Goal: Task Accomplishment & Management: Manage account settings

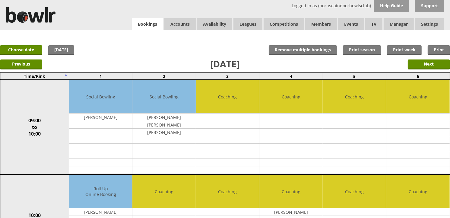
click at [150, 24] on link "Bookings" at bounding box center [147, 24] width 31 height 12
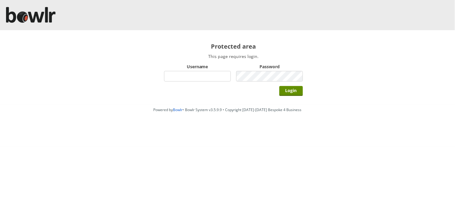
click at [216, 74] on input "Username" at bounding box center [197, 76] width 67 height 11
type input "hornseaindoorbowlsclub"
click at [279, 86] on input "Login" at bounding box center [291, 91] width 24 height 10
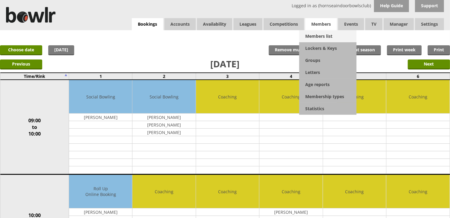
click at [316, 32] on link "Members list" at bounding box center [327, 36] width 57 height 12
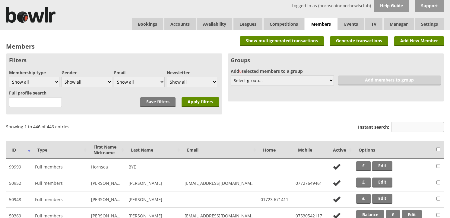
click at [405, 128] on input "Instant search:" at bounding box center [417, 127] width 53 height 10
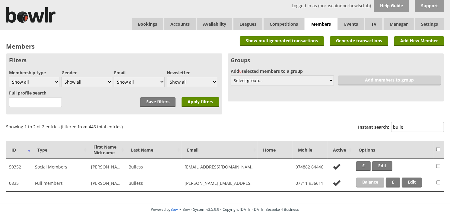
type input "bulle"
click at [380, 179] on link "Balance" at bounding box center [370, 182] width 28 height 10
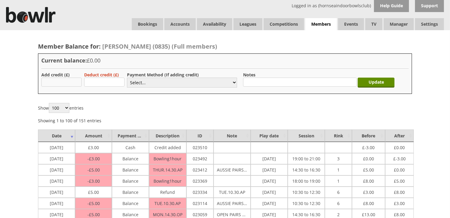
drag, startPoint x: 0, startPoint y: 0, endPoint x: 72, endPoint y: 84, distance: 111.2
click at [72, 84] on input "text" at bounding box center [61, 82] width 40 height 9
type input "90"
click at [134, 79] on select "Select... Cash Card Cheque Bank Transfer Other Member Card Gift Voucher Balance" at bounding box center [182, 83] width 110 height 10
select select "1"
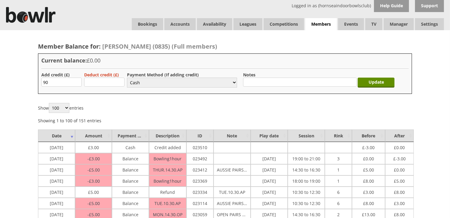
click at [127, 78] on select "Select... Cash Card Cheque Bank Transfer Other Member Card Gift Voucher Balance" at bounding box center [182, 83] width 110 height 10
click at [384, 84] on input "Update" at bounding box center [376, 83] width 37 height 10
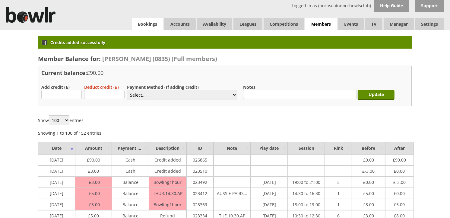
click at [140, 27] on link "Bookings" at bounding box center [147, 24] width 31 height 12
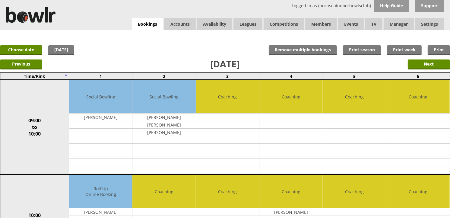
click at [140, 27] on link "Bookings" at bounding box center [147, 24] width 31 height 12
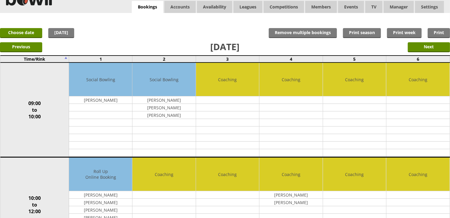
scroll to position [33, 0]
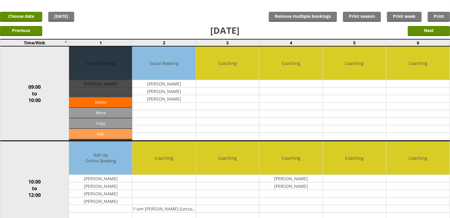
click at [115, 131] on link "Edit" at bounding box center [100, 134] width 63 height 10
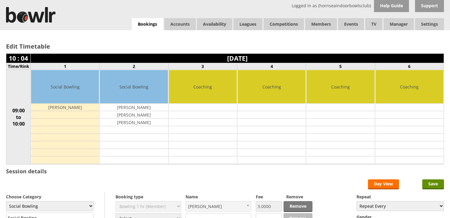
click at [145, 213] on select "Select... Club Competition (Member) Club Competition (Visitor) National (Member…" at bounding box center [149, 218] width 66 height 11
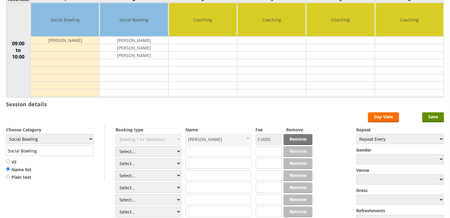
scroll to position [67, 0]
select select "1_54"
click at [116, 146] on select "Select... Club Competition (Member) Club Competition (Visitor) National (Member…" at bounding box center [149, 151] width 66 height 11
type input "3.0000"
click at [138, 164] on select "Select... Club Competition (Member) Club Competition (Visitor) National (Member…" at bounding box center [149, 163] width 66 height 11
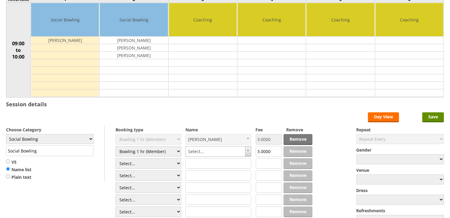
select select "1_54"
click at [116, 158] on select "Select... Club Competition (Member) Club Competition (Visitor) National (Member…" at bounding box center [149, 163] width 66 height 11
type input "3.0000"
click at [138, 172] on select "Select... Club Competition (Member) Club Competition (Visitor) National (Member…" at bounding box center [149, 175] width 66 height 11
select select "1_54"
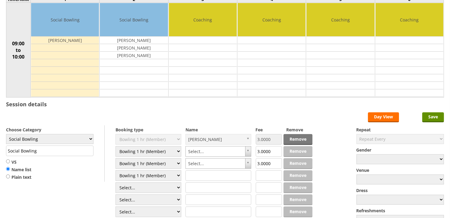
click at [116, 170] on select "Select... Club Competition (Member) Club Competition (Visitor) National (Member…" at bounding box center [149, 175] width 66 height 11
type input "3.0000"
type input "r"
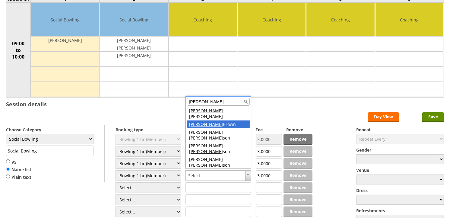
type input "robin"
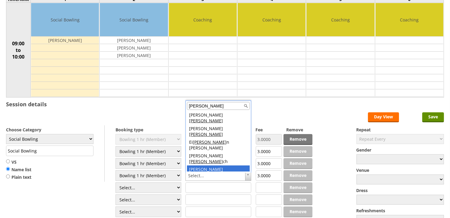
type input "lee"
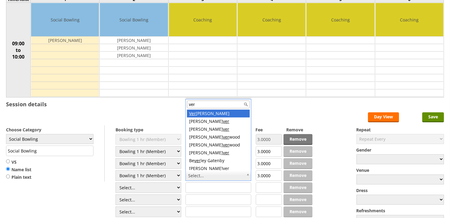
type input "ver"
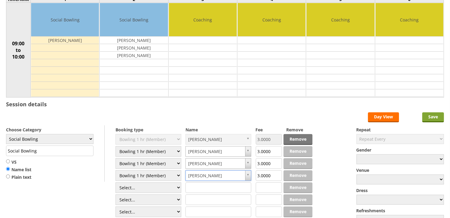
click at [438, 120] on input "Save" at bounding box center [433, 117] width 22 height 10
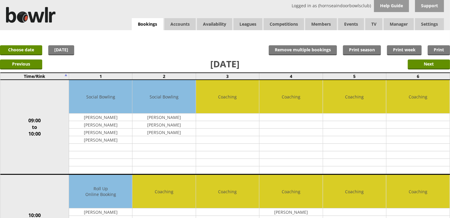
click at [316, 67] on div "Previous Next" at bounding box center [225, 63] width 450 height 15
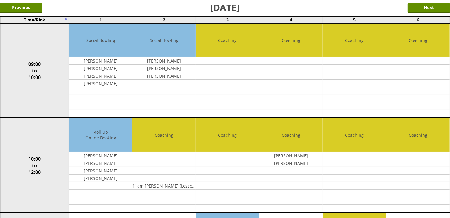
scroll to position [53, 0]
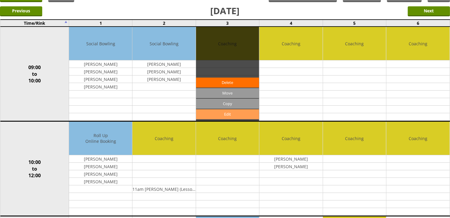
click at [239, 112] on link "Edit" at bounding box center [227, 114] width 63 height 10
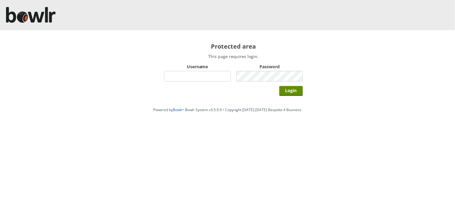
click at [222, 80] on input "Username" at bounding box center [197, 76] width 67 height 11
type input "hornseaindoorbowlsclub"
click at [279, 86] on input "Login" at bounding box center [291, 91] width 24 height 10
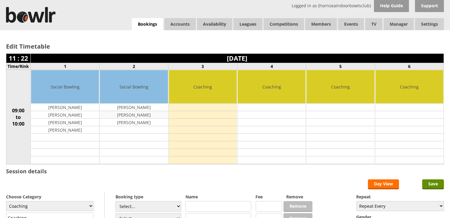
scroll to position [129, 0]
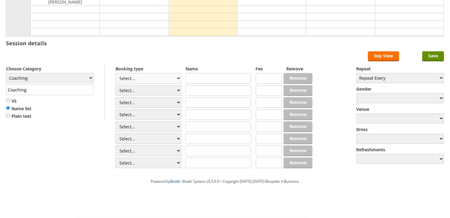
click at [149, 80] on select "Select... Club Competition (Member) Club Competition (Visitor) National (Member…" at bounding box center [149, 78] width 66 height 11
select select "1_50"
click at [116, 73] on select "Select... Club Competition (Member) Club Competition (Visitor) National (Member…" at bounding box center [149, 78] width 66 height 11
type input "5.0000"
click at [144, 92] on select "Select... Club Competition (Member) Club Competition (Visitor) National (Member…" at bounding box center [149, 90] width 66 height 11
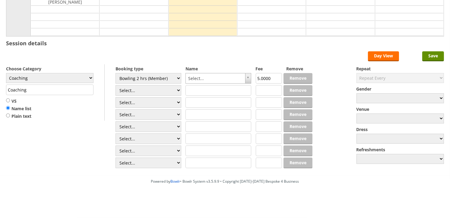
select select "1_50"
click at [116, 85] on select "Select... Club Competition (Member) Club Competition (Visitor) National (Member…" at bounding box center [149, 90] width 66 height 11
type input "5.0000"
click at [142, 104] on select "Select... Club Competition (Member) Club Competition (Visitor) National (Member…" at bounding box center [149, 102] width 66 height 11
select select "1_50"
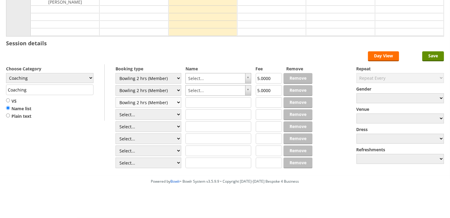
click at [116, 97] on select "Select... Club Competition (Member) Club Competition (Visitor) National (Member…" at bounding box center [149, 102] width 66 height 11
type input "5.0000"
click at [147, 116] on select "Select... Club Competition (Member) Club Competition (Visitor) National (Member…" at bounding box center [149, 114] width 66 height 11
select select "1_50"
click at [116, 109] on select "Select... Club Competition (Member) Club Competition (Visitor) National (Member…" at bounding box center [149, 114] width 66 height 11
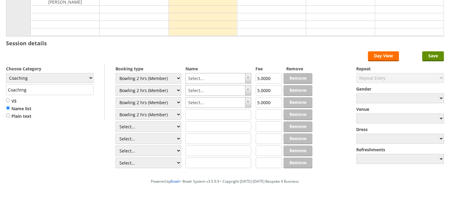
type input "5.0000"
click at [136, 124] on select "Select... Club Competition (Member) Club Competition (Visitor) National (Member…" at bounding box center [149, 126] width 66 height 11
select select "1_50"
click at [116, 121] on select "Select... Club Competition (Member) Club Competition (Visitor) National (Member…" at bounding box center [149, 126] width 66 height 11
type input "5.0000"
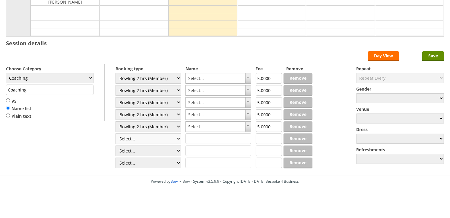
click at [137, 134] on select "Select... Club Competition (Member) Club Competition (Visitor) National (Member…" at bounding box center [149, 138] width 66 height 11
select select "1_50"
click at [116, 133] on select "Select... Club Competition (Member) Club Competition (Visitor) National (Member…" at bounding box center [149, 138] width 66 height 11
type input "5.0000"
click at [133, 148] on select "Select... Club Competition (Member) Club Competition (Visitor) National (Member…" at bounding box center [149, 150] width 66 height 11
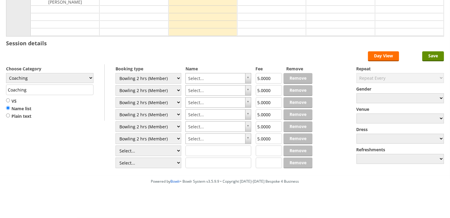
select select "1_50"
click at [116, 145] on select "Select... Club Competition (Member) Club Competition (Visitor) National (Member…" at bounding box center [149, 150] width 66 height 11
type input "5.0000"
click at [127, 161] on select "Select... Club Competition (Member) Club Competition (Visitor) National (Member…" at bounding box center [149, 162] width 66 height 11
select select "1_50"
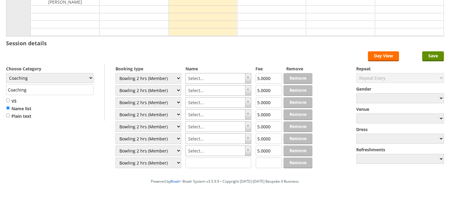
click at [116, 157] on select "Select... Club Competition (Member) Club Competition (Visitor) National (Member…" at bounding box center [149, 162] width 66 height 11
type input "5.0000"
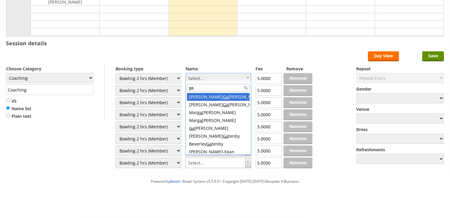
type input "gat"
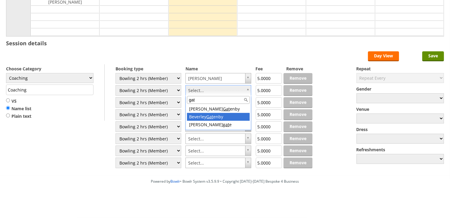
type input "gat"
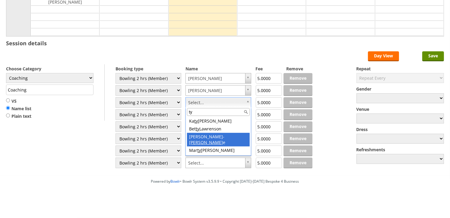
type input "ty"
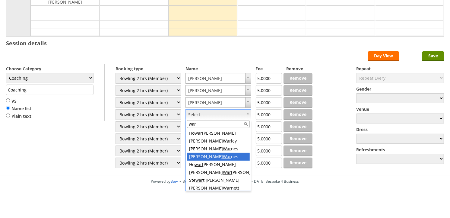
type input "war"
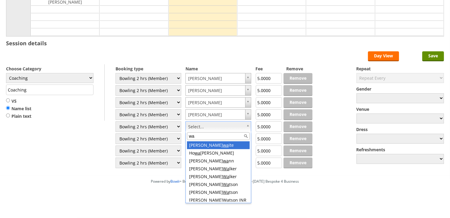
type input "war"
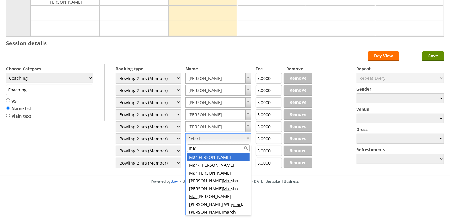
type input "mart"
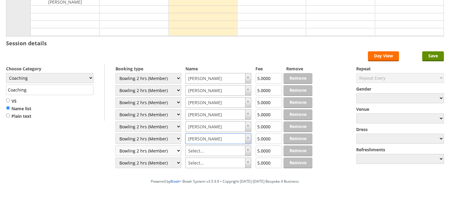
click at [177, 151] on select "Select... Club Competition (Member) Club Competition (Visitor) National (Member…" at bounding box center [149, 150] width 66 height 11
select select
click at [116, 145] on select "Select... Club Competition (Member) Club Competition (Visitor) National (Member…" at bounding box center [149, 150] width 66 height 11
click at [159, 158] on select "Select... Club Competition (Member) Club Competition (Visitor) National (Member…" at bounding box center [149, 162] width 66 height 11
select select
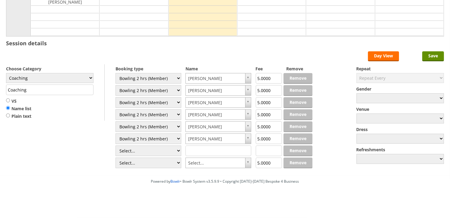
click at [116, 157] on select "Select... Club Competition (Member) Club Competition (Visitor) National (Member…" at bounding box center [149, 162] width 66 height 11
click at [195, 148] on input "text" at bounding box center [219, 150] width 66 height 11
type input "."
click at [197, 161] on input "text" at bounding box center [219, 162] width 66 height 11
type input "."
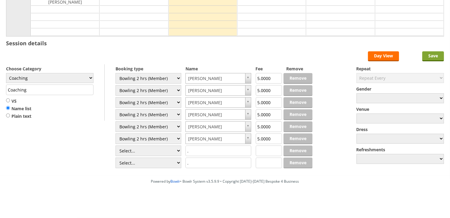
click at [428, 55] on input "Save" at bounding box center [433, 56] width 22 height 10
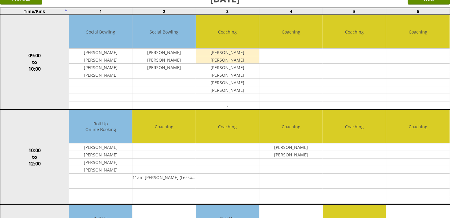
scroll to position [67, 0]
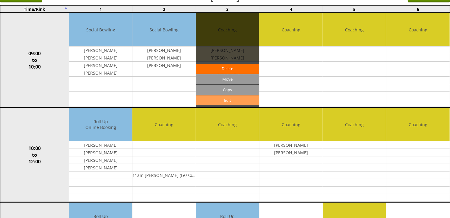
click at [248, 97] on link "Edit" at bounding box center [227, 100] width 63 height 10
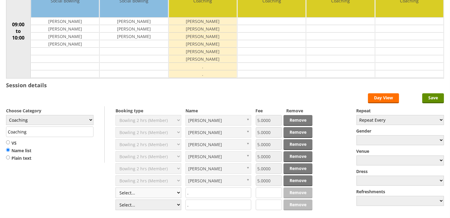
scroll to position [86, 0]
select select "1_50"
click at [116, 188] on select "Select... Club Competition (Member) Club Competition (Visitor) National (Member…" at bounding box center [149, 192] width 66 height 11
type input "5.0000"
click at [153, 206] on select "Select... Club Competition (Member) Club Competition (Visitor) National (Member…" at bounding box center [149, 204] width 66 height 11
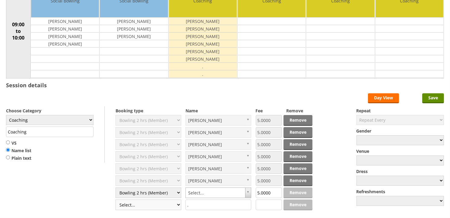
select select "1_50"
click at [116, 200] on select "Select... Club Competition (Member) Club Competition (Visitor) National (Member…" at bounding box center [149, 204] width 66 height 11
type input "5.0000"
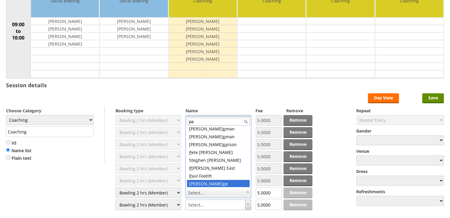
scroll to position [2, 0]
type input "pat"
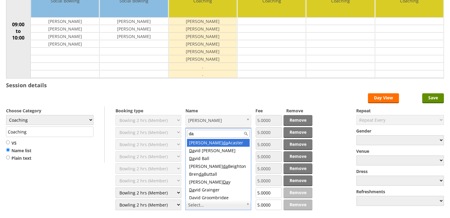
type input "dav"
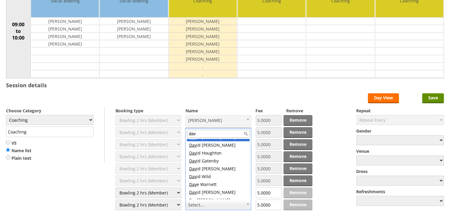
scroll to position [166, 0]
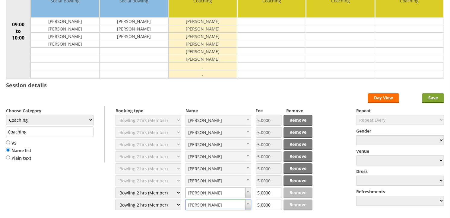
click at [431, 99] on input "Save" at bounding box center [433, 98] width 22 height 10
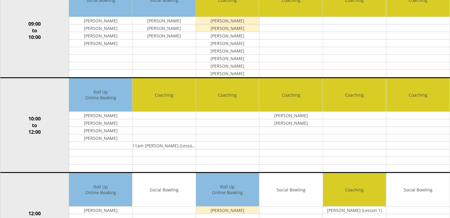
scroll to position [33, 0]
